Goal: Task Accomplishment & Management: Complete application form

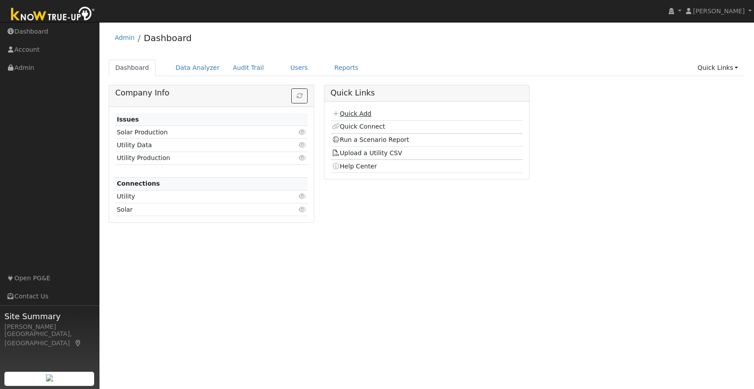
click at [358, 115] on link "Quick Add" at bounding box center [351, 113] width 39 height 7
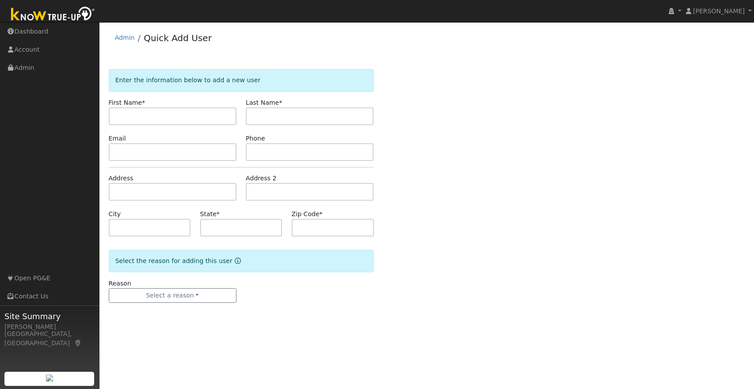
click at [198, 121] on input "text" at bounding box center [173, 116] width 128 height 18
click at [194, 121] on input "text" at bounding box center [173, 116] width 128 height 18
type input "Daniel"
type input "Bright"
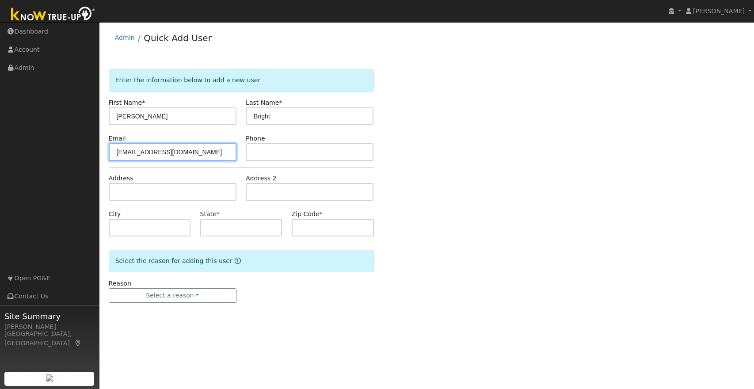
type input "djbright2573@gmail.com"
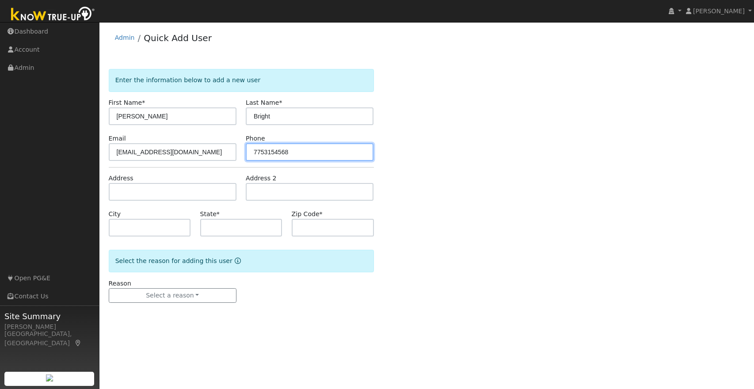
type input "7753154568"
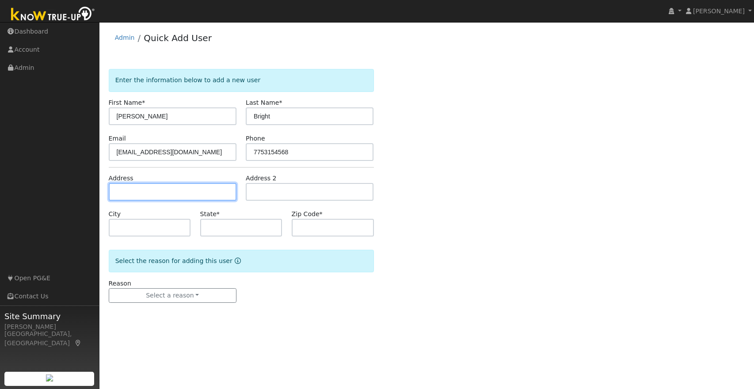
click at [160, 190] on input "text" at bounding box center [173, 192] width 128 height 18
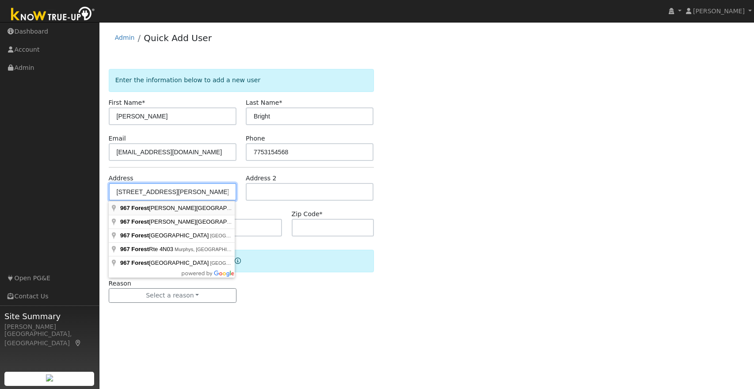
type input "967 Forest Meadows Drive"
type input "Murphys"
type input "CA"
type input "95247"
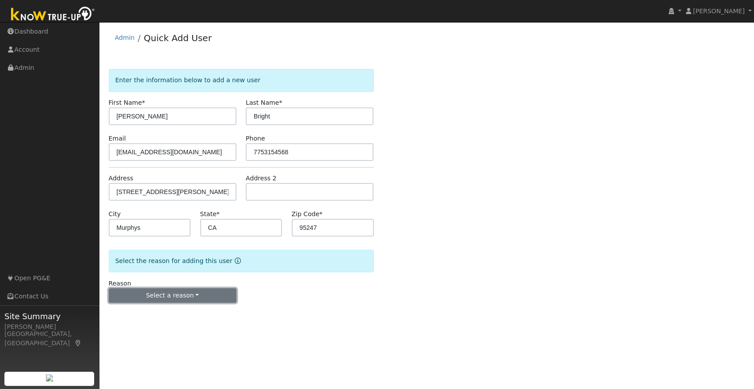
click at [182, 294] on button "Select a reason" at bounding box center [173, 295] width 128 height 15
click at [138, 316] on link "New lead" at bounding box center [158, 314] width 98 height 12
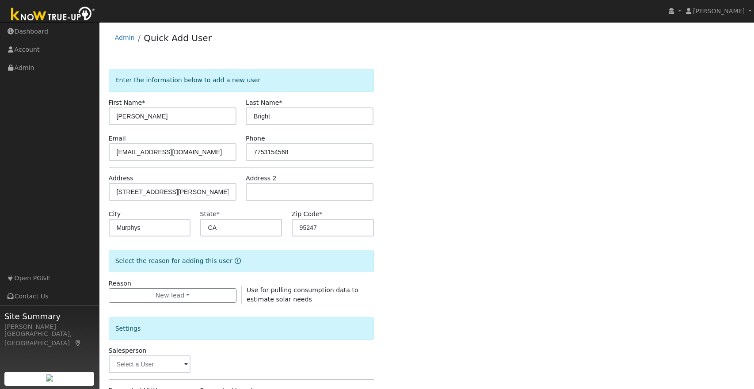
scroll to position [184, 0]
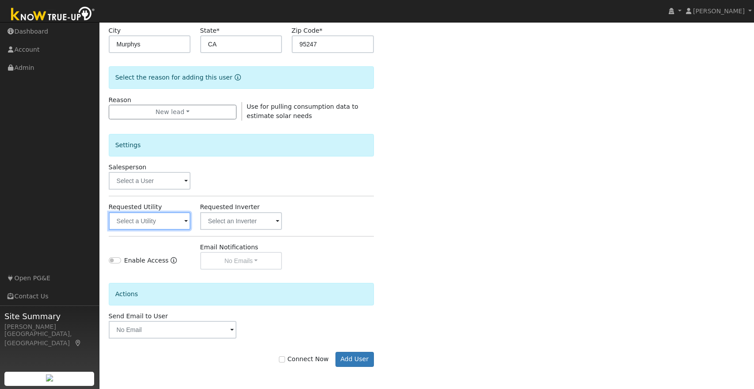
click at [144, 223] on input "text" at bounding box center [150, 221] width 82 height 18
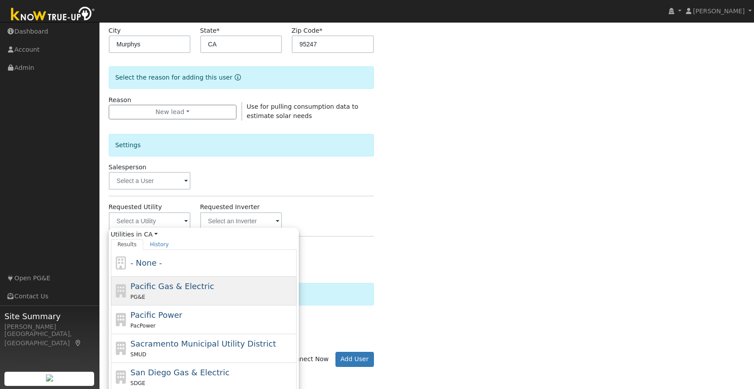
click at [179, 291] on div "Pacific Gas & Electric PG&E" at bounding box center [212, 290] width 164 height 21
type input "Pacific Gas & Electric"
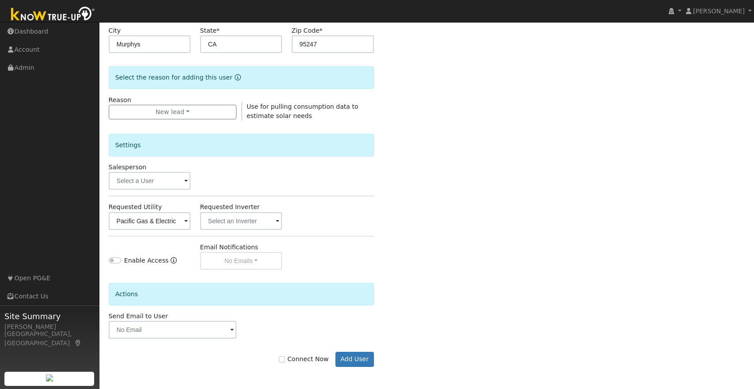
click at [456, 262] on div "Enter the information below to add a new user First Name * Daniel Last Name * B…" at bounding box center [427, 134] width 637 height 499
click at [285, 361] on input "Connect Now" at bounding box center [282, 359] width 6 height 6
checkbox input "true"
click at [351, 359] on button "Add User" at bounding box center [355, 359] width 38 height 15
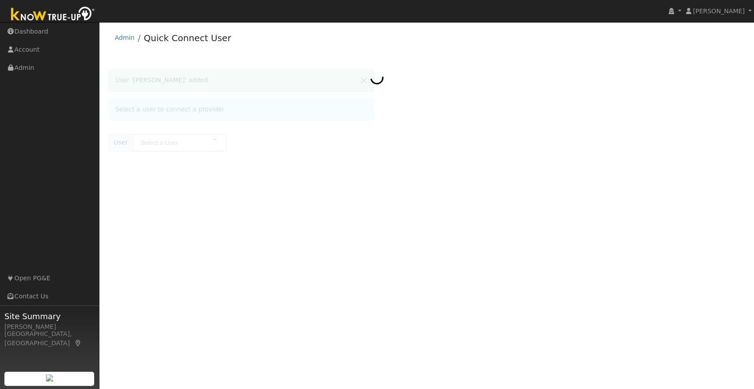
type input "Daniel Bright"
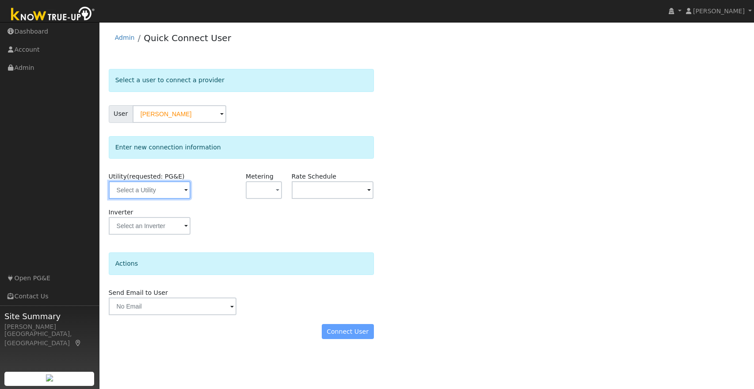
click at [181, 189] on input "text" at bounding box center [150, 190] width 82 height 18
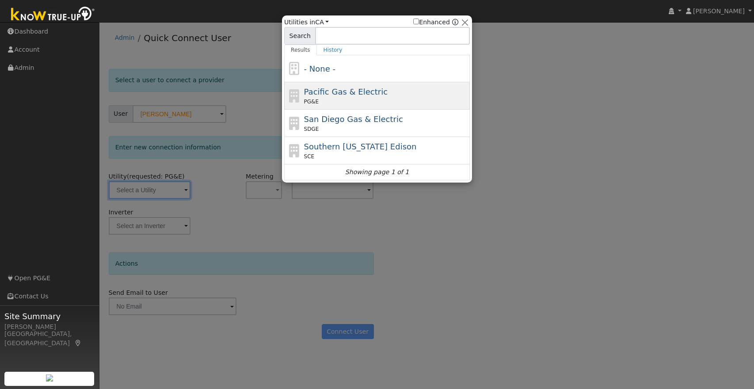
click at [365, 96] on span "Pacific Gas & Electric" at bounding box center [346, 91] width 84 height 9
type input "PG&E"
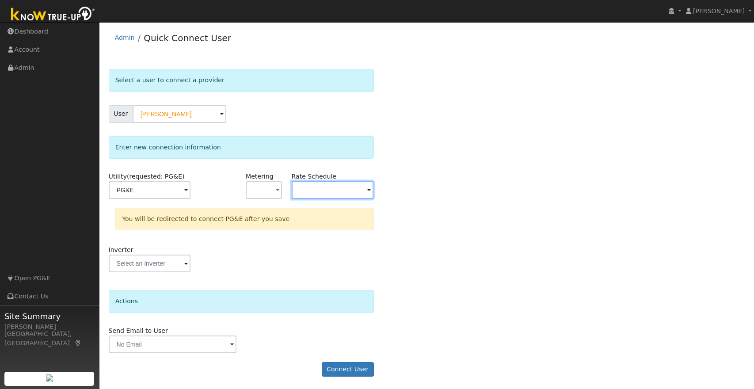
click at [191, 191] on input "text" at bounding box center [150, 190] width 82 height 18
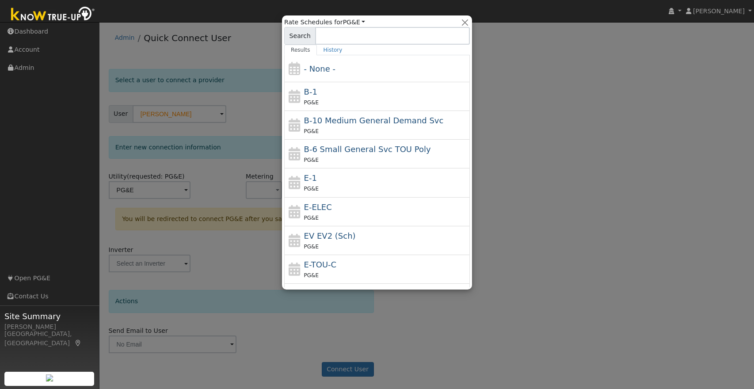
click at [322, 211] on span "E-ELEC" at bounding box center [318, 207] width 28 height 9
type input "E-ELEC"
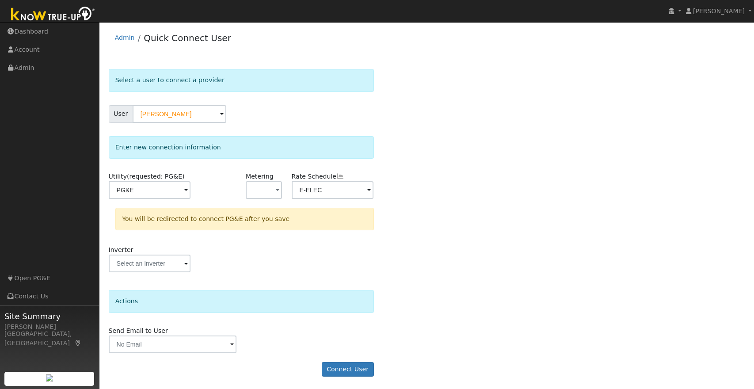
scroll to position [1, 0]
click at [421, 284] on div "Select a user to connect a provider User Daniel Bright Account Default Account …" at bounding box center [427, 226] width 637 height 317
click at [343, 368] on button "Connect User" at bounding box center [348, 368] width 52 height 15
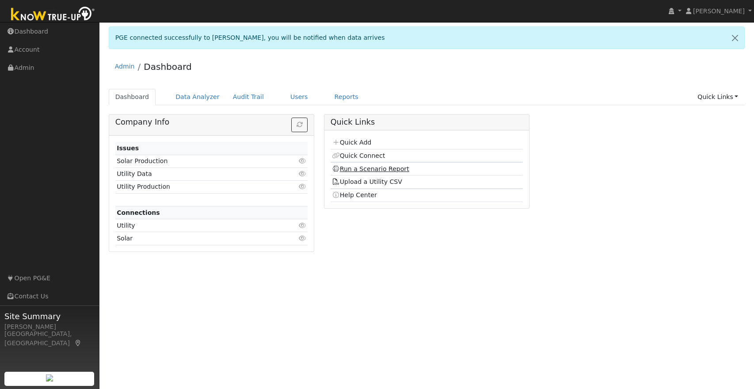
click at [379, 170] on link "Run a Scenario Report" at bounding box center [370, 168] width 77 height 7
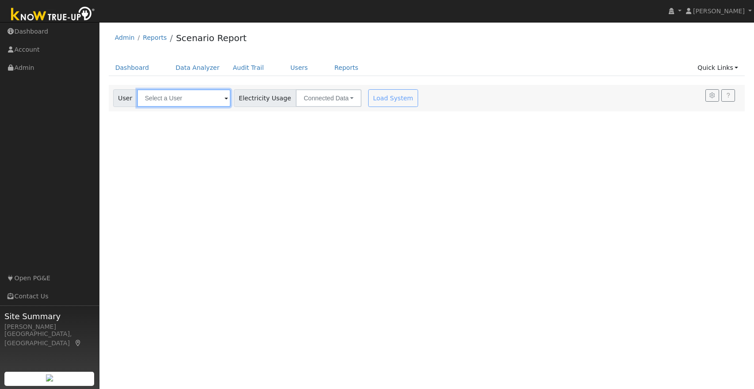
click at [157, 98] on input "text" at bounding box center [184, 98] width 94 height 18
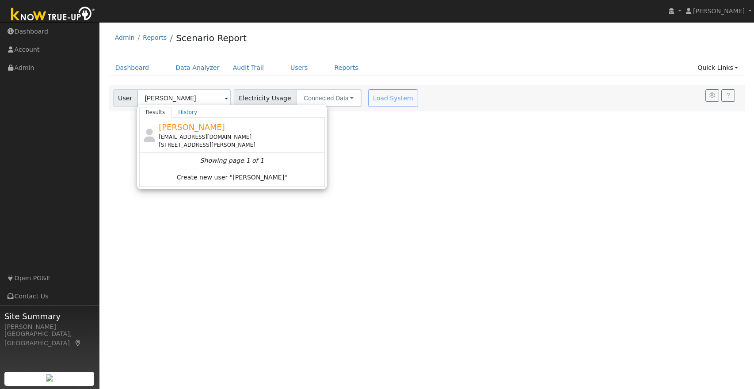
click at [205, 140] on div "[EMAIL_ADDRESS][DOMAIN_NAME]" at bounding box center [241, 137] width 164 height 8
type input "[PERSON_NAME]"
